Goal: Communication & Community: Answer question/provide support

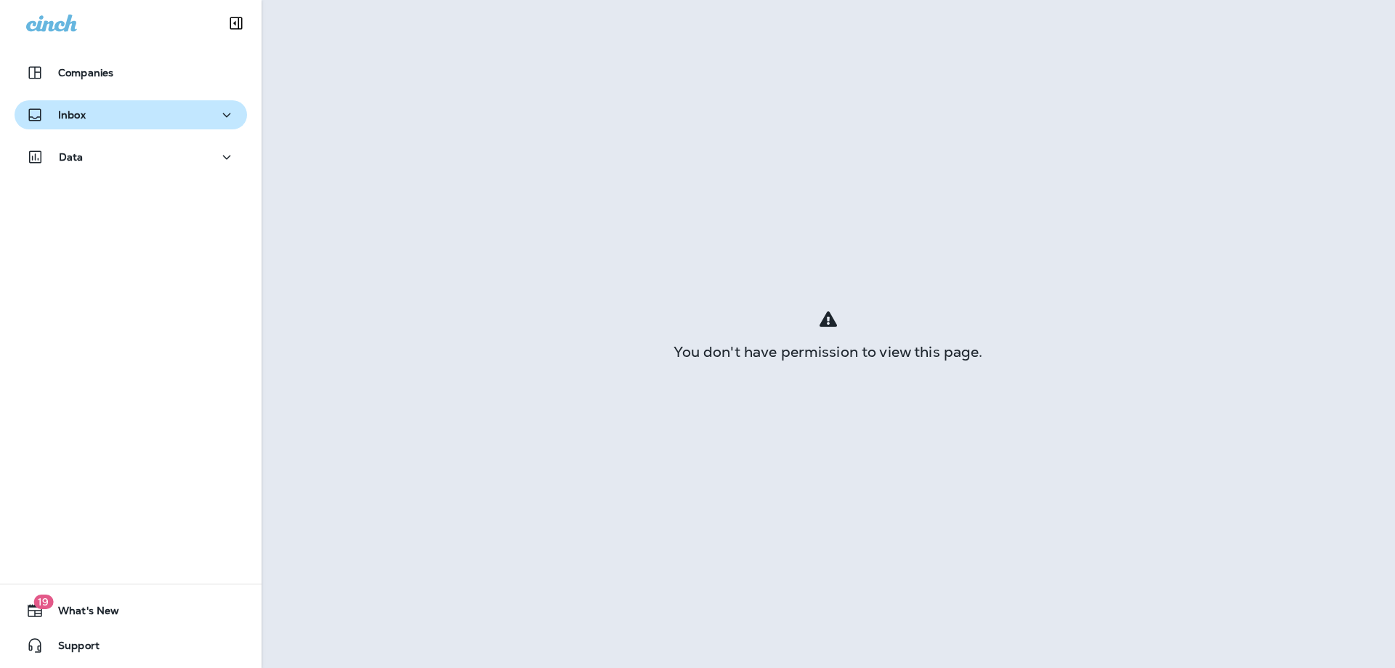
click at [155, 120] on div "Inbox" at bounding box center [130, 115] width 209 height 18
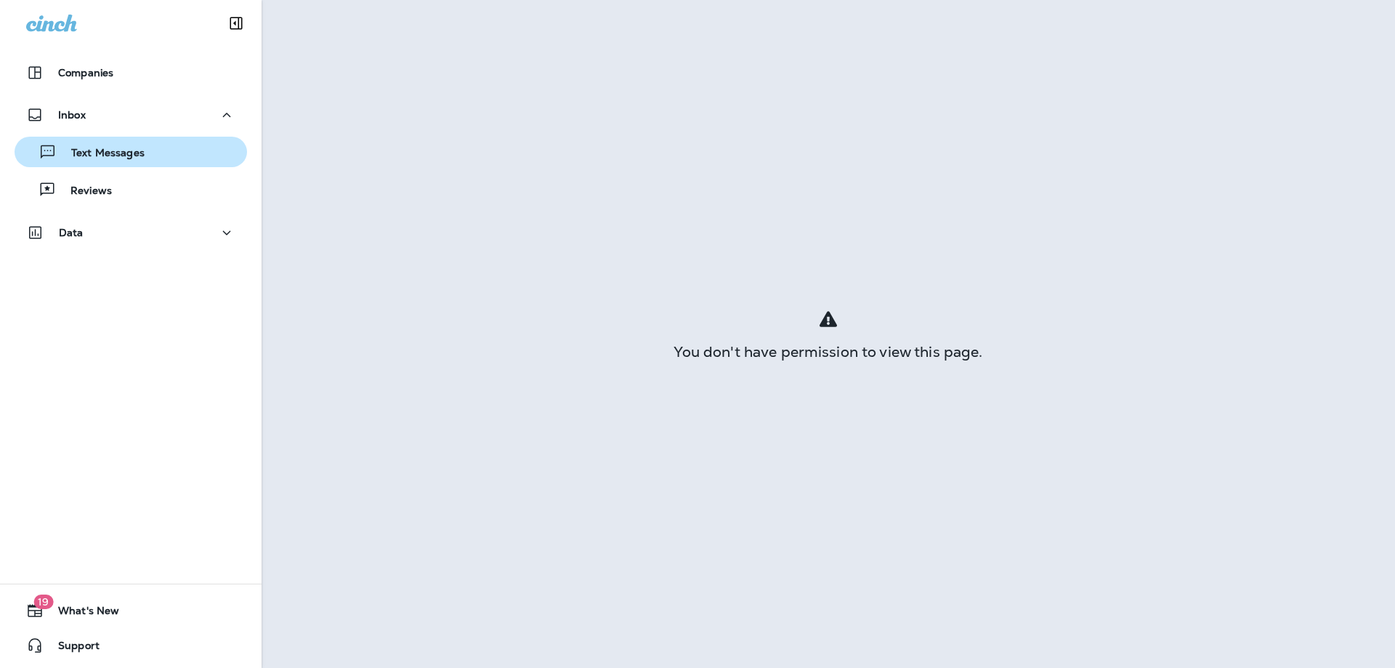
click at [158, 153] on div "Text Messages" at bounding box center [130, 152] width 221 height 22
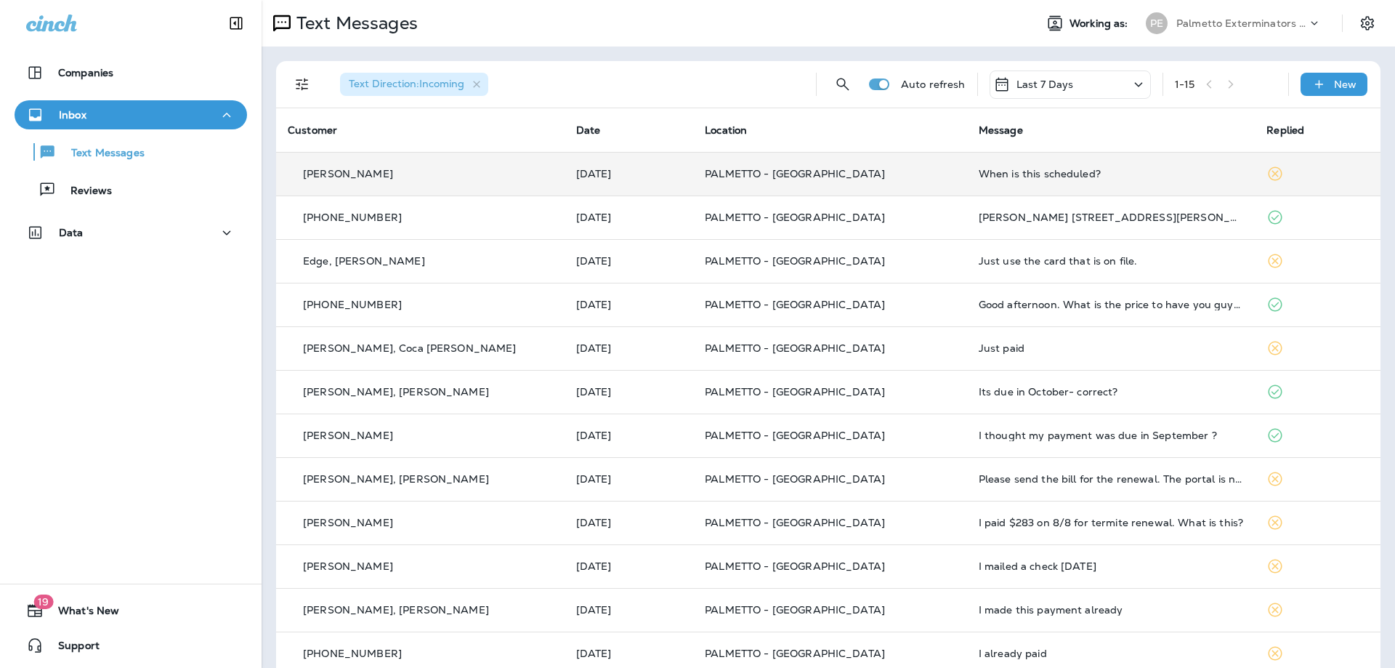
click at [1023, 158] on td "When is this scheduled?" at bounding box center [1111, 174] width 289 height 44
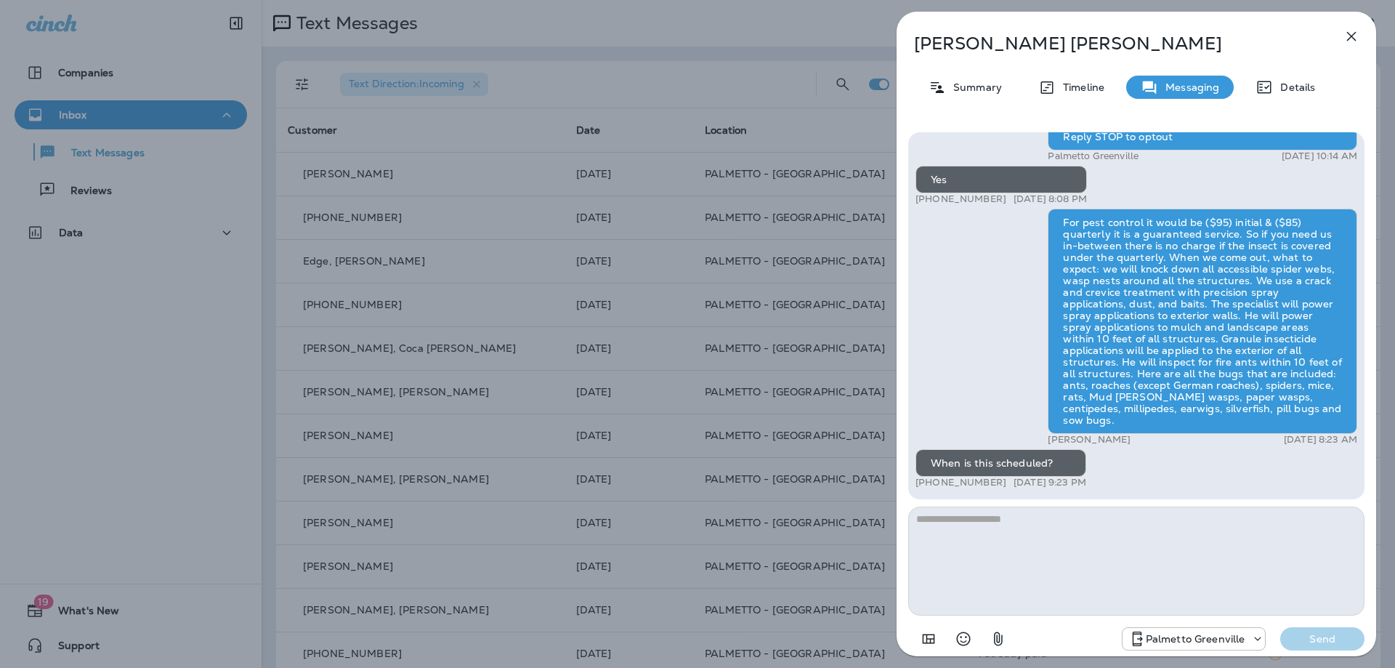
click at [807, 233] on div "[PERSON_NAME] Summary Timeline Messaging Details Palmetto Ext.: Keep bugs like …" at bounding box center [697, 334] width 1395 height 668
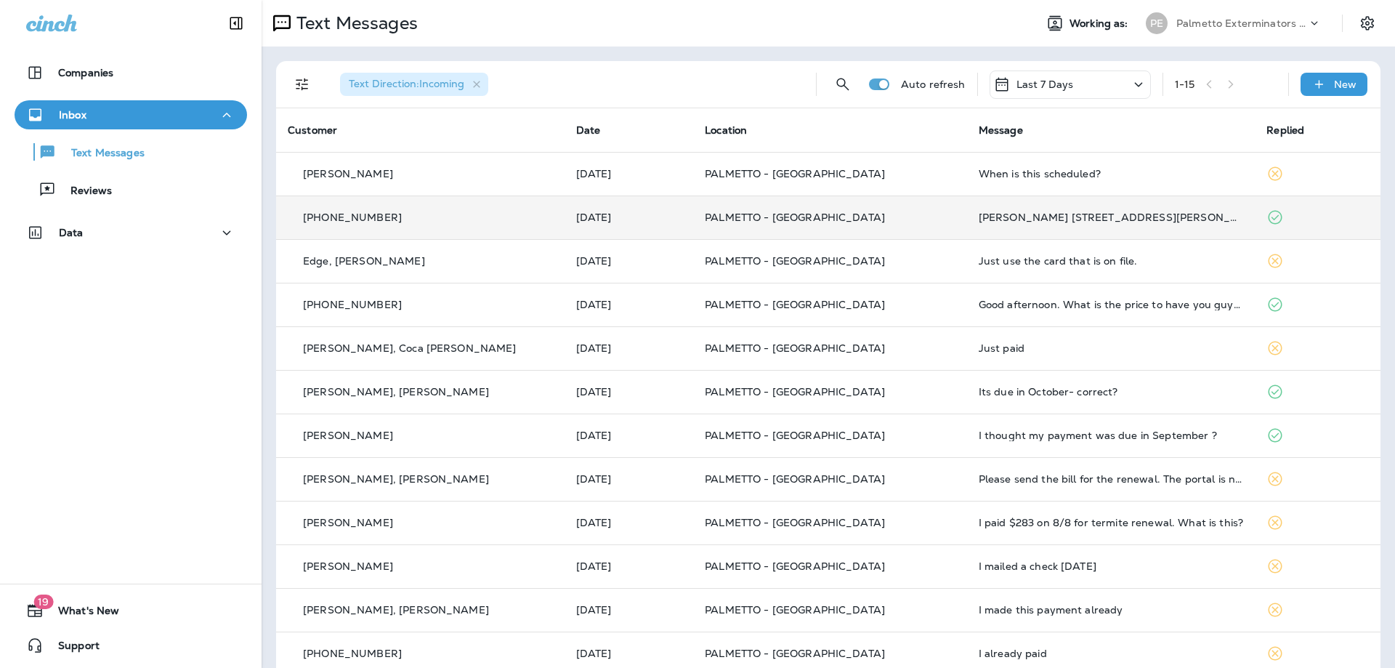
click at [877, 209] on td "PALMETTO - [GEOGRAPHIC_DATA]" at bounding box center [830, 218] width 274 height 44
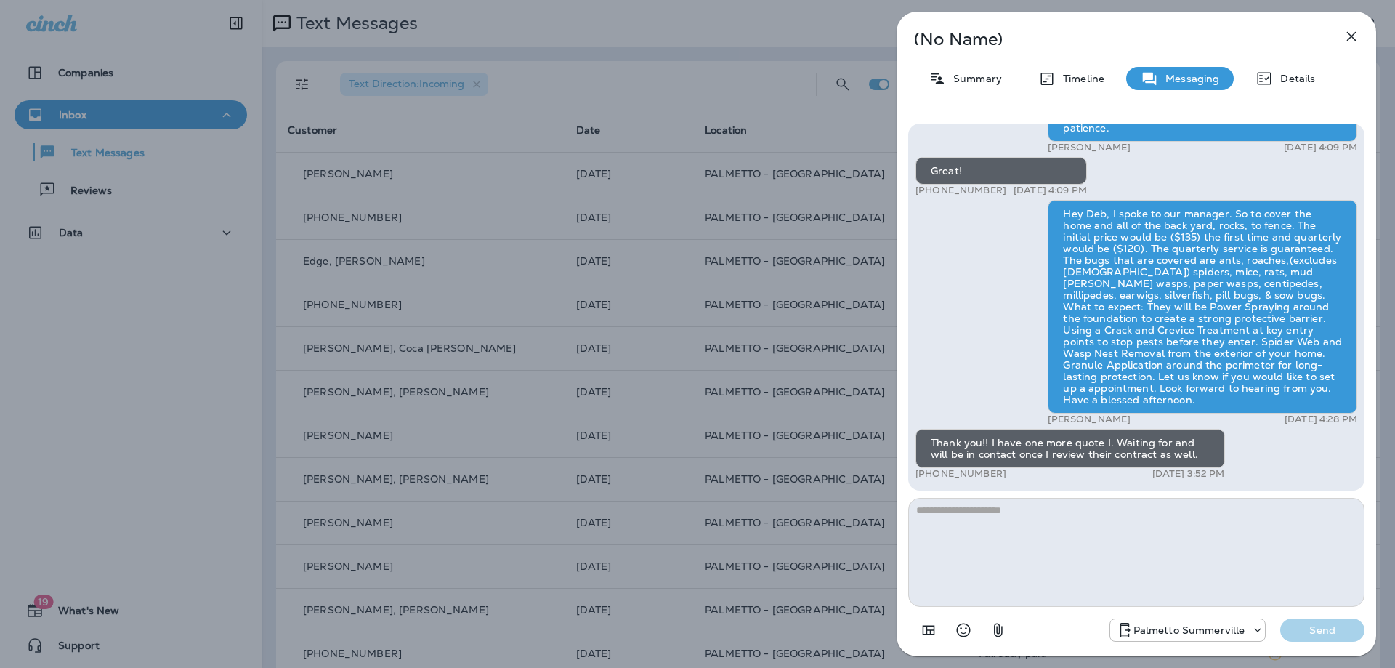
click at [879, 225] on div "(No Name) Summary Timeline Messaging Details [PERSON_NAME] [STREET_ADDRESS][PER…" at bounding box center [697, 334] width 1395 height 668
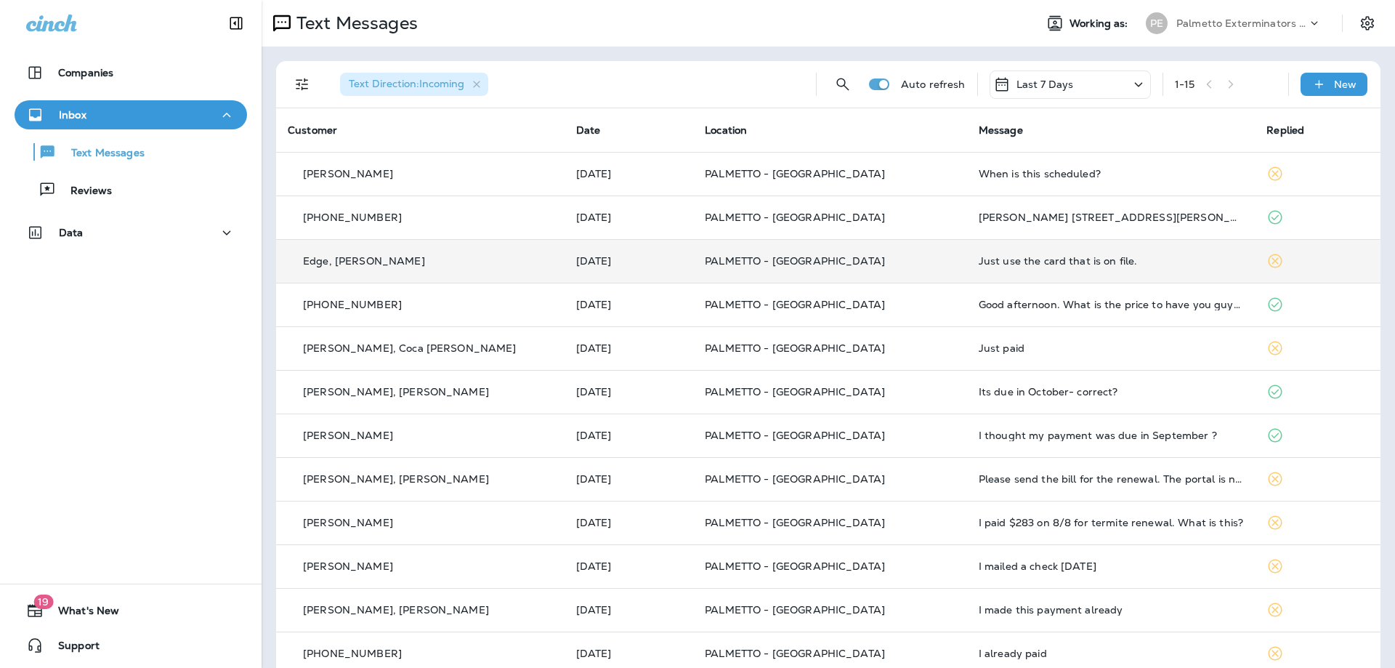
click at [899, 273] on td "PALMETTO - [GEOGRAPHIC_DATA]" at bounding box center [830, 261] width 274 height 44
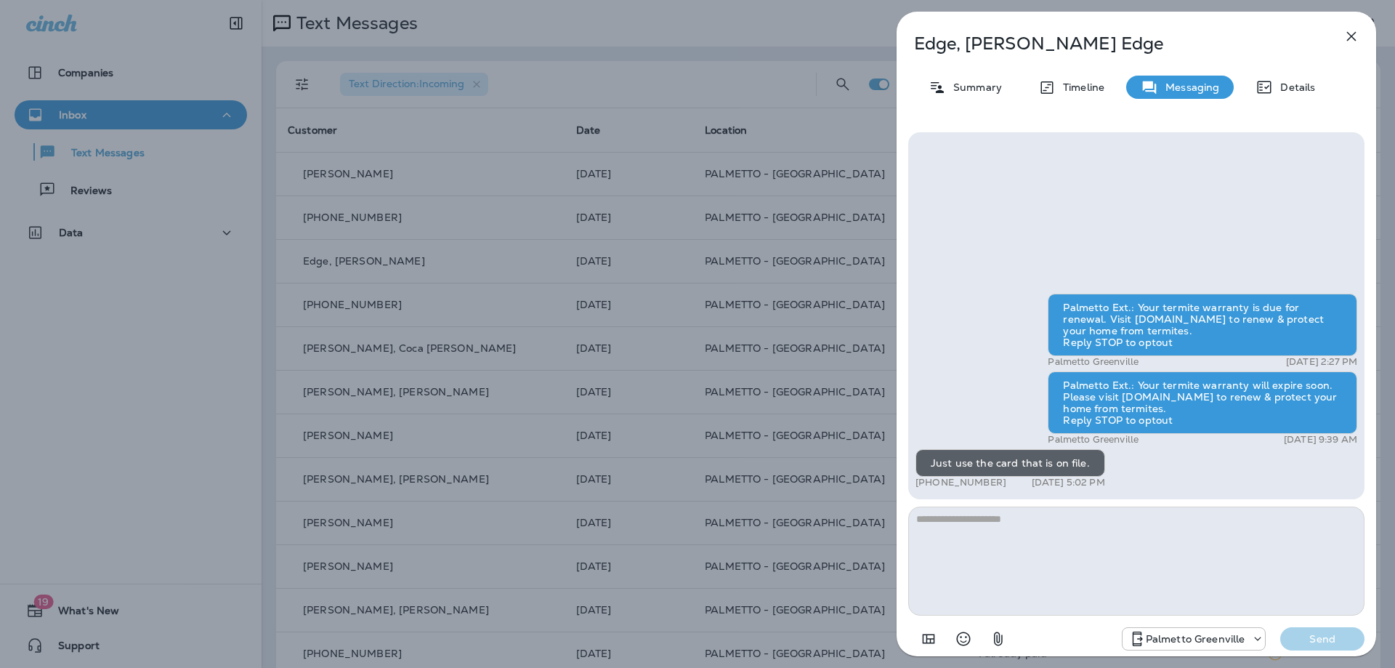
click at [897, 290] on div "Palmetto Ext.: Your termite warranty is due for renewal. Visit [DOMAIN_NAME] to…" at bounding box center [1137, 393] width 480 height 544
click at [730, 137] on div "Edge, [PERSON_NAME] Summary Timeline Messaging Details Palmetto Ext.: Your term…" at bounding box center [697, 334] width 1395 height 668
